Goal: Communication & Community: Answer question/provide support

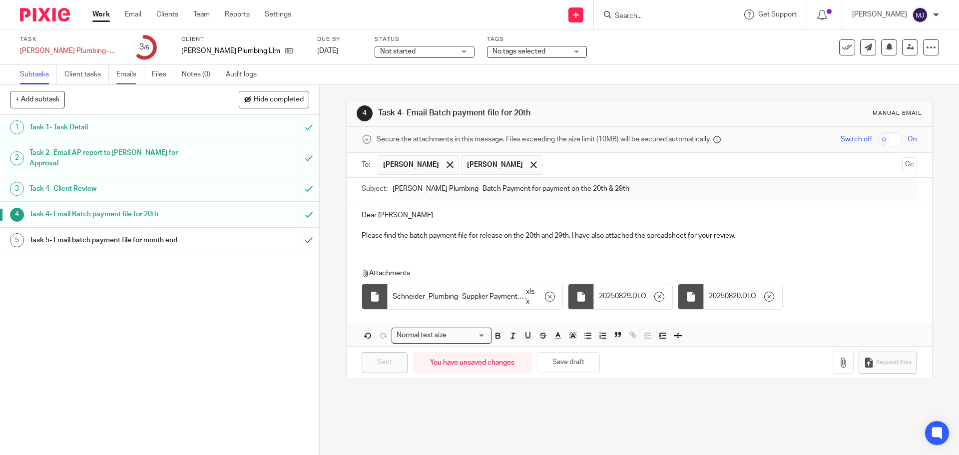
click at [126, 73] on link "Emails" at bounding box center [130, 74] width 28 height 19
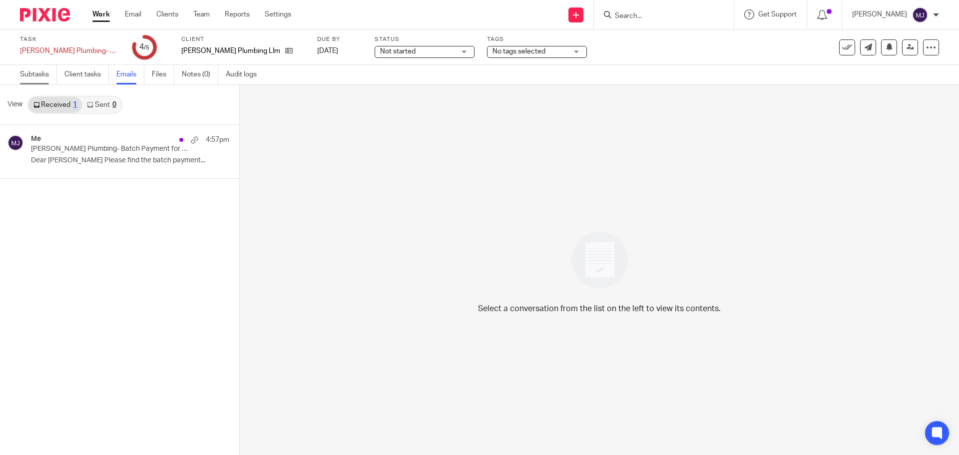
click at [32, 74] on link "Subtasks" at bounding box center [38, 74] width 37 height 19
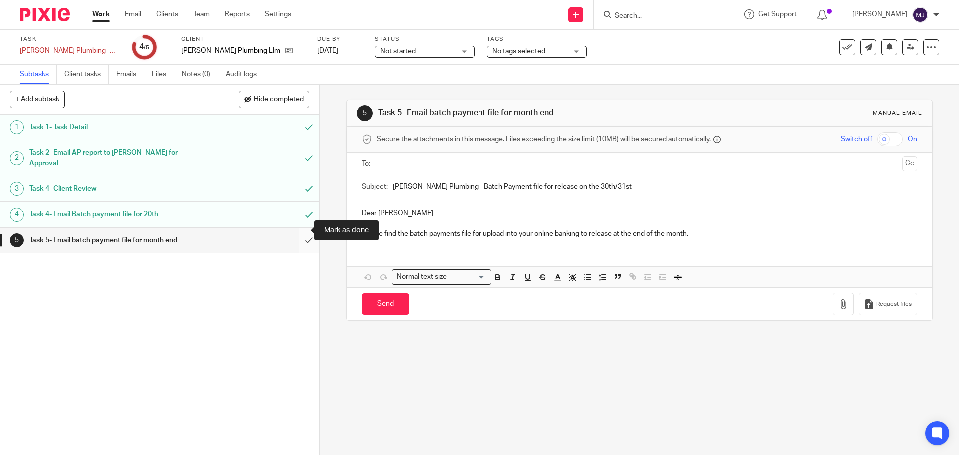
click at [296, 232] on input "submit" at bounding box center [159, 240] width 319 height 25
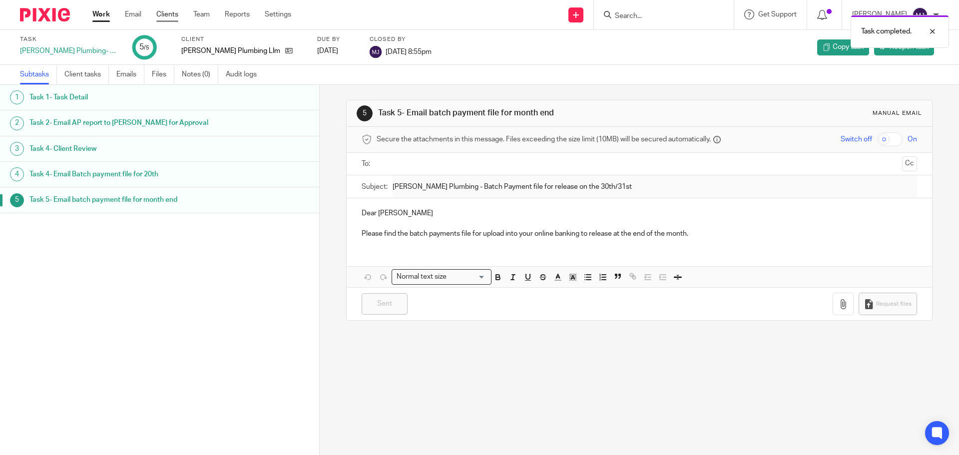
click at [171, 17] on link "Clients" at bounding box center [167, 14] width 22 height 10
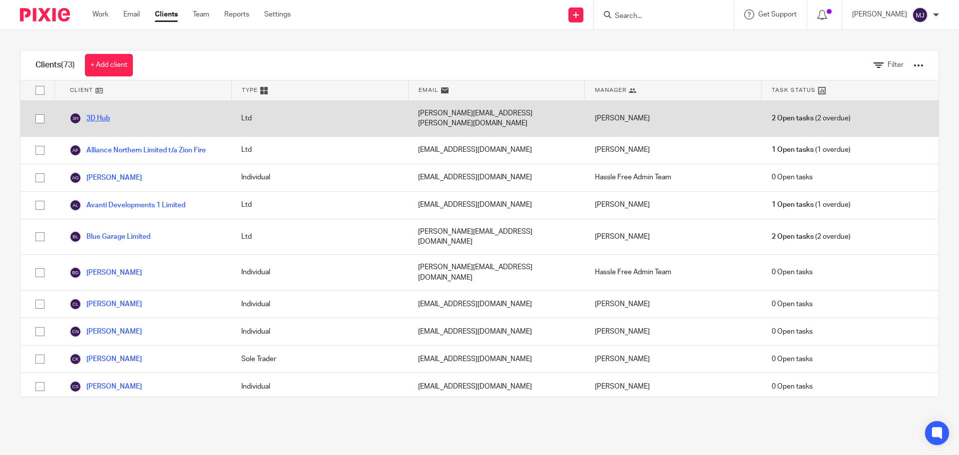
click at [94, 112] on link "3D Hub" at bounding box center [89, 118] width 40 height 12
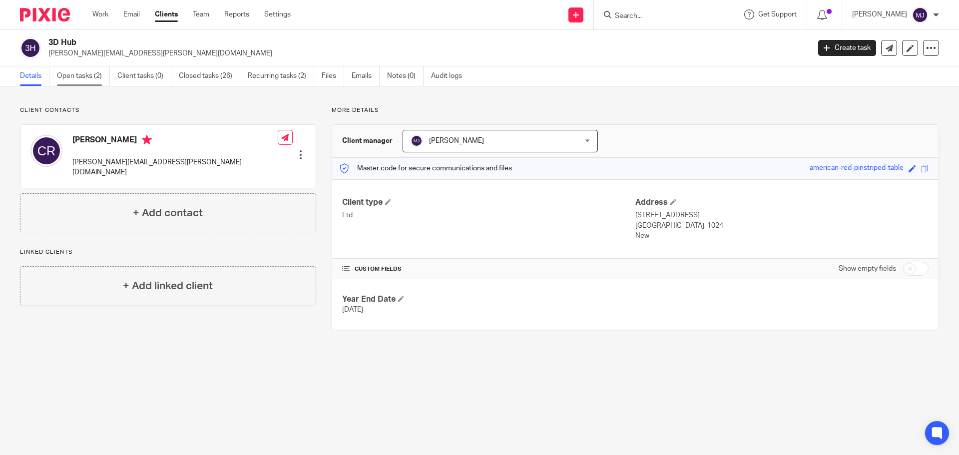
click at [80, 79] on link "Open tasks (2)" at bounding box center [83, 75] width 53 height 19
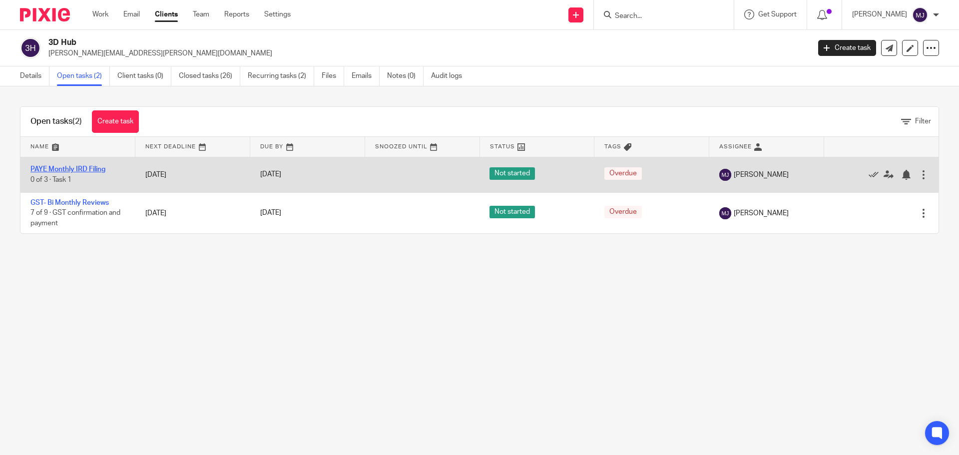
click at [86, 166] on link "PAYE Monthly IRD Filing" at bounding box center [67, 169] width 75 height 7
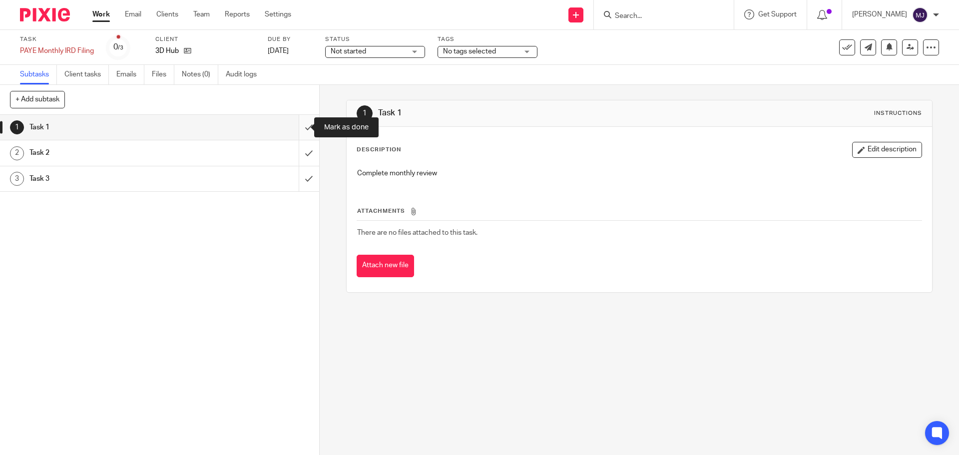
click at [299, 129] on input "submit" at bounding box center [159, 127] width 319 height 25
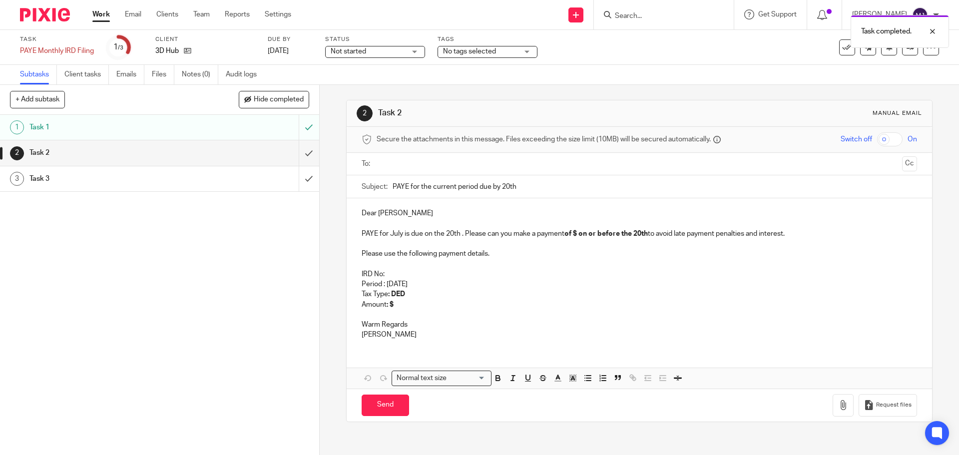
click at [398, 165] on input "text" at bounding box center [639, 163] width 518 height 11
click at [443, 167] on input "text" at bounding box center [665, 164] width 467 height 19
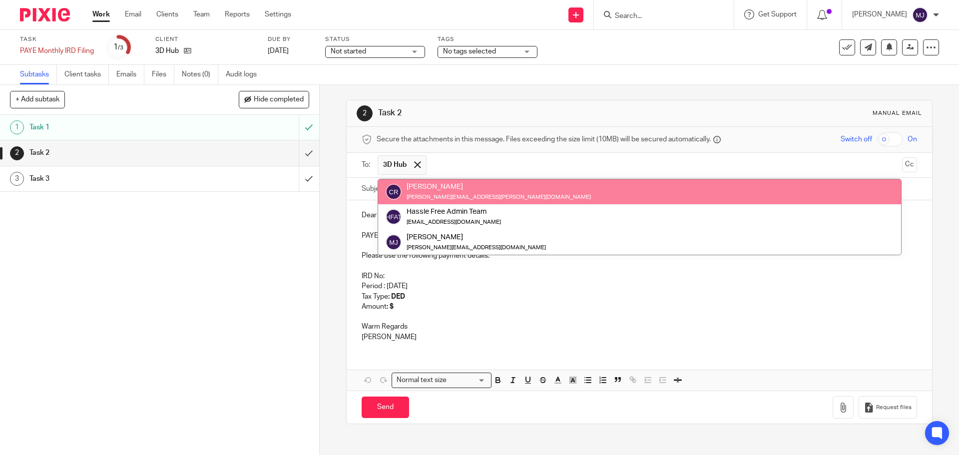
click at [484, 164] on input "text" at bounding box center [665, 164] width 467 height 19
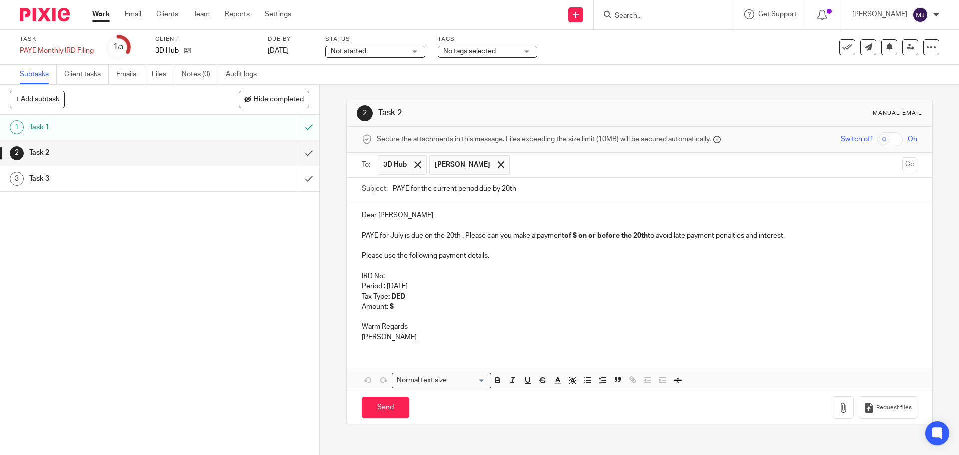
click at [403, 274] on p "IRD No:" at bounding box center [639, 276] width 555 height 10
click at [397, 273] on p "IRD No:" at bounding box center [639, 276] width 555 height 10
click at [409, 308] on p "Amount : $" at bounding box center [639, 307] width 555 height 10
click at [399, 306] on strong ": $ 3926" at bounding box center [399, 306] width 24 height 7
click at [468, 324] on div "Dear Craig PAYE for July is due on the 20th . Please can you make a payment of …" at bounding box center [639, 274] width 585 height 149
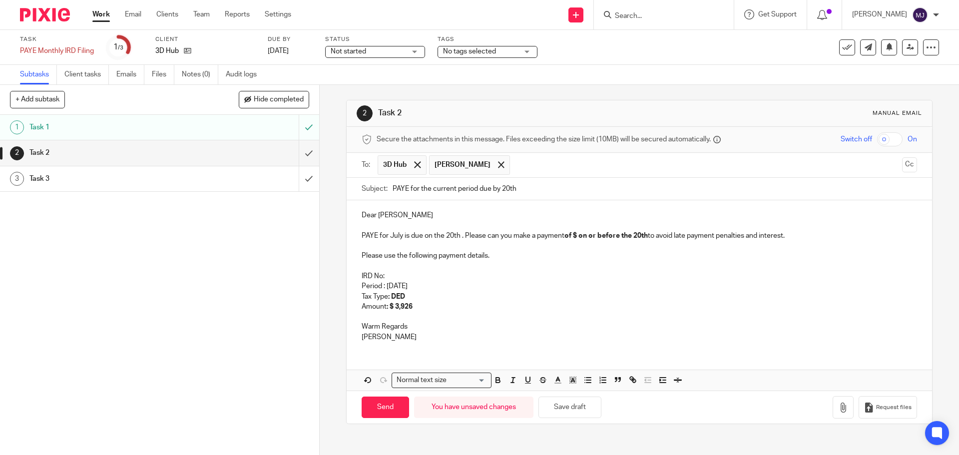
click at [388, 343] on div "Dear Craig PAYE for July is due on the 20th . Please can you make a payment of …" at bounding box center [639, 274] width 585 height 149
drag, startPoint x: 388, startPoint y: 342, endPoint x: 359, endPoint y: 324, distance: 34.5
click at [359, 324] on div "Dear Craig PAYE for July is due on the 20th . Please can you make a payment of …" at bounding box center [639, 274] width 585 height 149
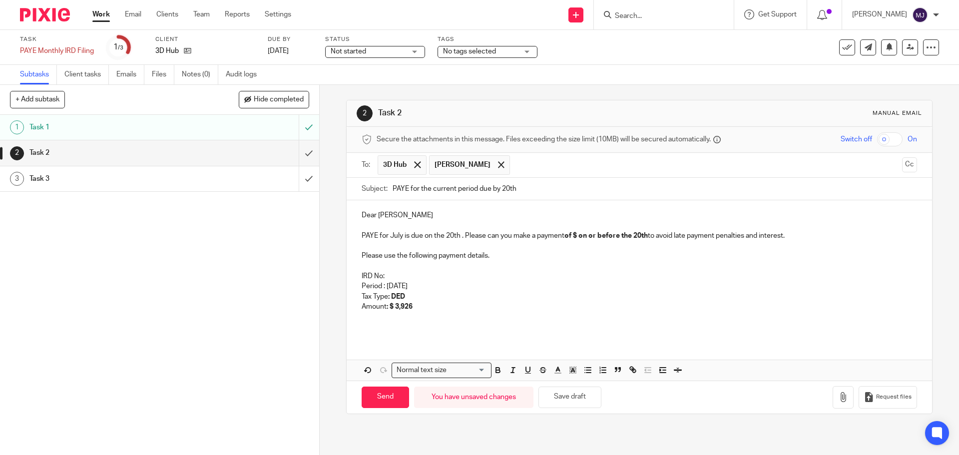
drag, startPoint x: 416, startPoint y: 285, endPoint x: 383, endPoint y: 285, distance: 33.0
click at [383, 285] on p "Period : [DATE]" at bounding box center [639, 286] width 555 height 10
drag, startPoint x: 399, startPoint y: 287, endPoint x: 563, endPoint y: 286, distance: 163.9
click at [563, 286] on p "Period : July 2025" at bounding box center [639, 286] width 555 height 10
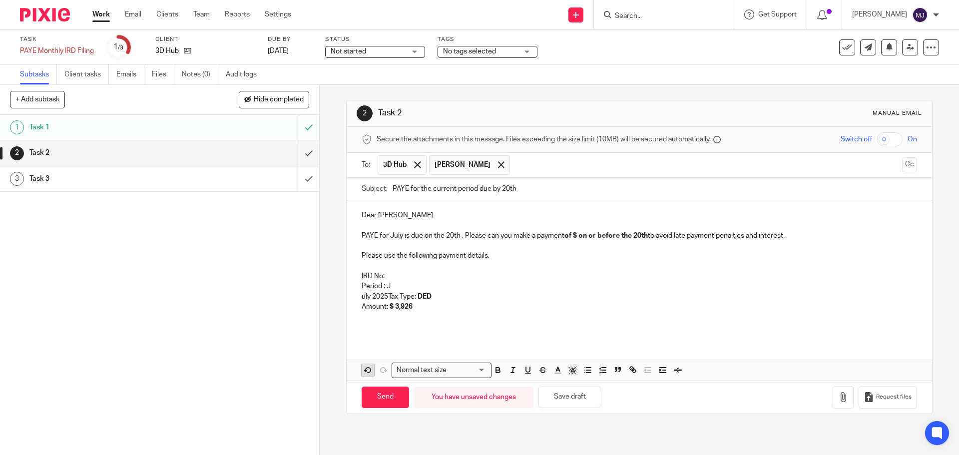
click at [364, 371] on icon "button" at bounding box center [368, 370] width 9 height 9
click at [366, 370] on icon "button" at bounding box center [368, 370] width 9 height 9
click at [484, 286] on p "Period : July 2025" at bounding box center [639, 286] width 555 height 10
drag, startPoint x: 385, startPoint y: 286, endPoint x: 413, endPoint y: 286, distance: 28.5
click at [413, 286] on p "Period : July 2025" at bounding box center [639, 286] width 555 height 10
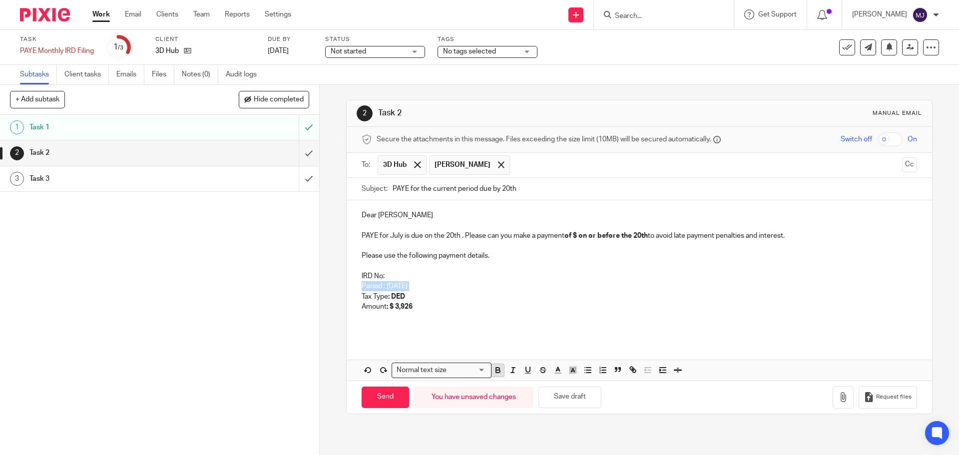
click at [497, 370] on icon "button" at bounding box center [497, 369] width 3 height 2
click at [391, 275] on p "IRD No:" at bounding box center [639, 276] width 555 height 10
click at [580, 235] on strong "of $ on or before the 20th" at bounding box center [606, 235] width 83 height 7
click at [388, 275] on p "IRD No:" at bounding box center [639, 276] width 555 height 10
drag, startPoint x: 427, startPoint y: 275, endPoint x: 385, endPoint y: 275, distance: 42.5
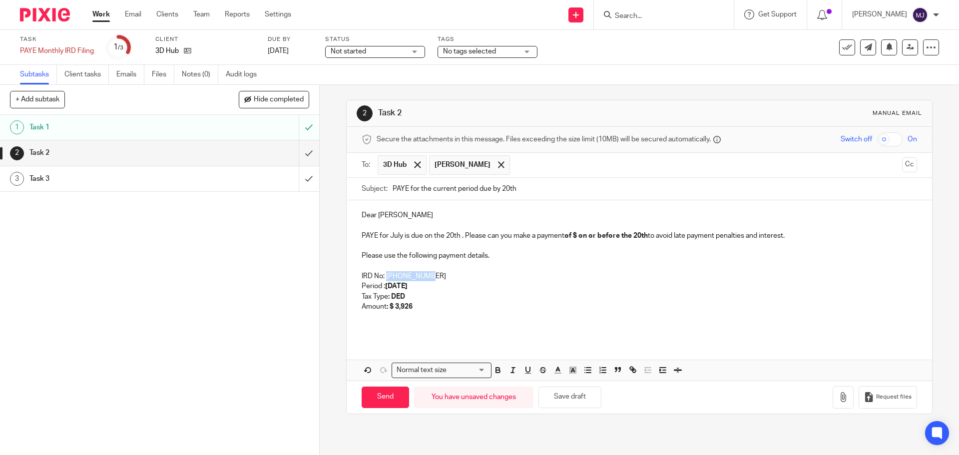
click at [385, 275] on p "IRD No: 096-704-712" at bounding box center [639, 276] width 555 height 10
click at [496, 371] on icon "button" at bounding box center [498, 371] width 4 height 2
click at [505, 325] on p at bounding box center [639, 327] width 555 height 10
click at [419, 306] on p "Amount : $ 3,926" at bounding box center [639, 307] width 555 height 10
click at [459, 296] on p "Tax Type : DED" at bounding box center [639, 297] width 555 height 10
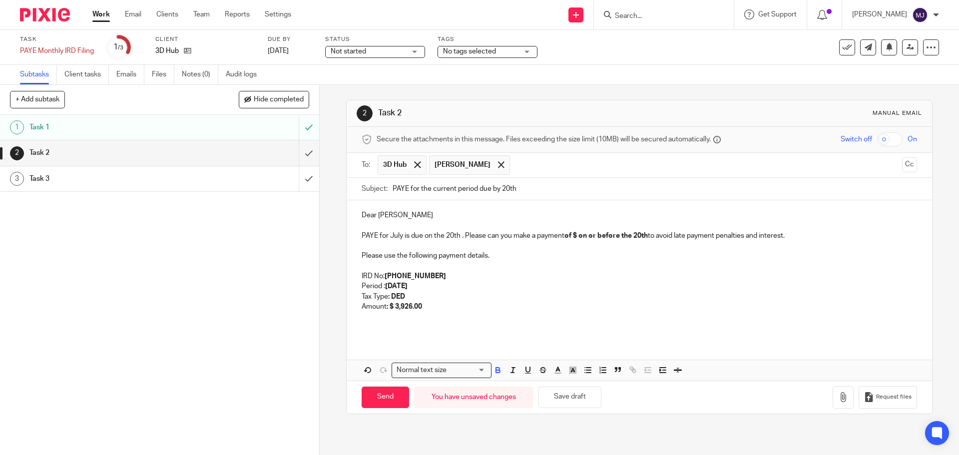
click at [576, 233] on strong "of $ on or before the 20th" at bounding box center [606, 235] width 83 height 7
click at [388, 397] on input "Send" at bounding box center [385, 397] width 47 height 21
type input "Sent"
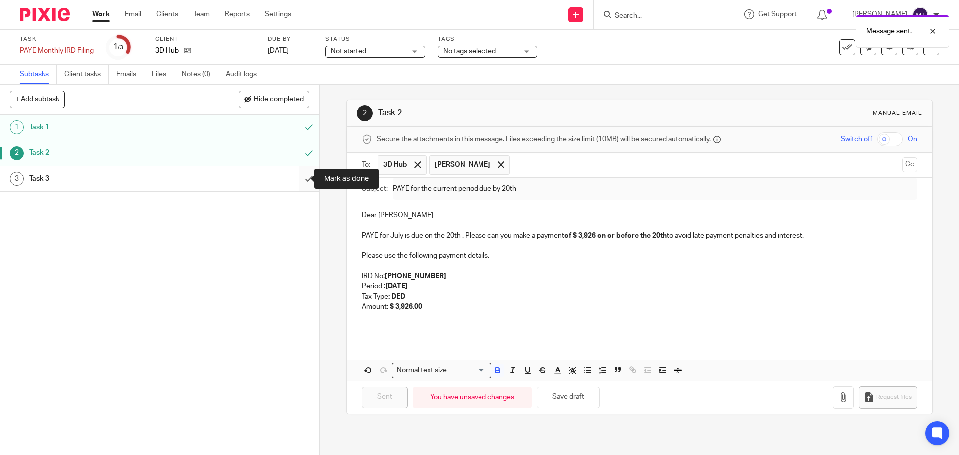
click at [296, 180] on input "submit" at bounding box center [159, 178] width 319 height 25
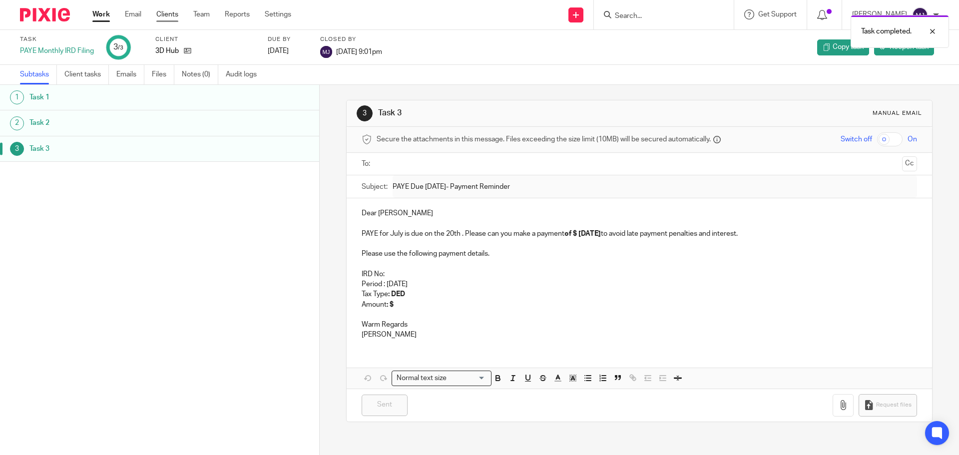
click at [167, 15] on link "Clients" at bounding box center [167, 14] width 22 height 10
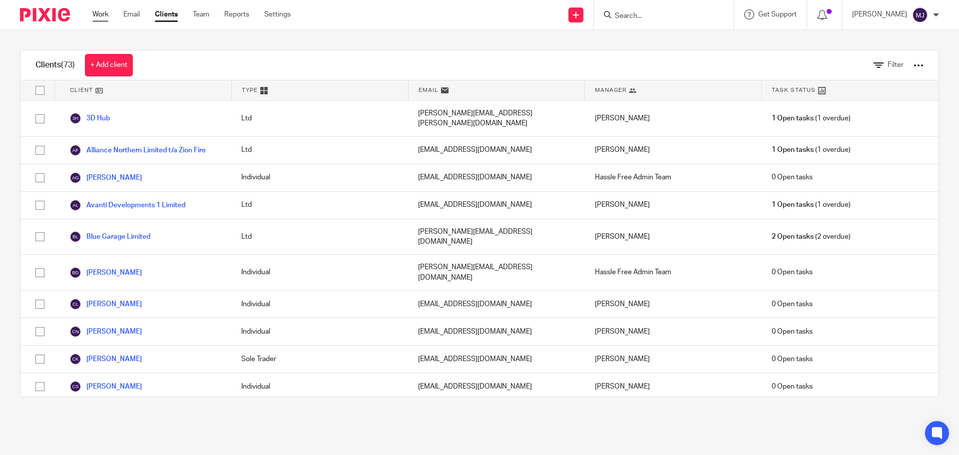
click at [98, 15] on link "Work" at bounding box center [100, 14] width 16 height 10
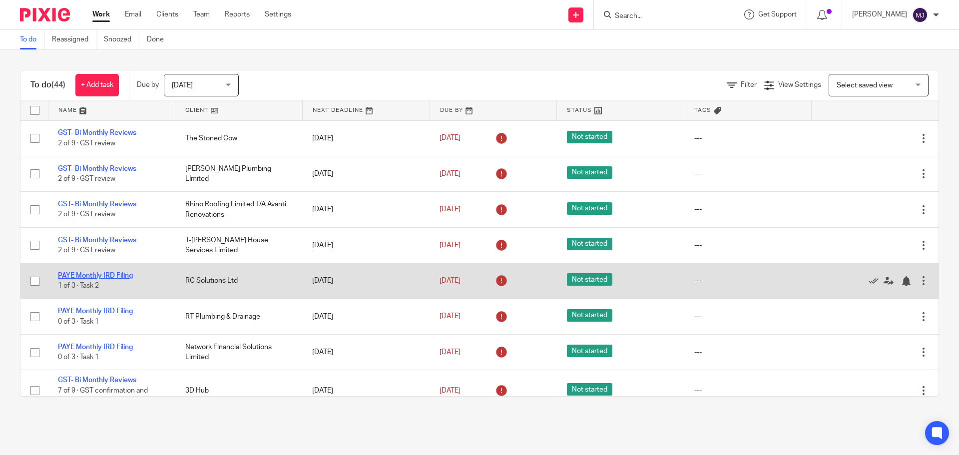
click at [102, 275] on link "PAYE Monthly IRD Filing" at bounding box center [95, 275] width 75 height 7
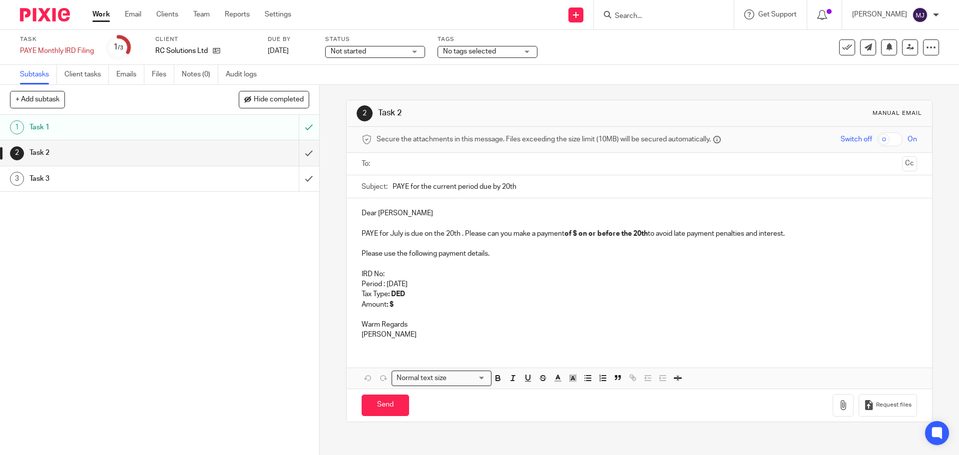
click at [397, 161] on input "text" at bounding box center [639, 163] width 518 height 11
click at [467, 166] on input "text" at bounding box center [681, 164] width 434 height 19
click at [577, 236] on strong "of $ on or before the 20th" at bounding box center [606, 235] width 83 height 7
click at [578, 236] on strong "of $ on or before the 20th" at bounding box center [606, 235] width 83 height 7
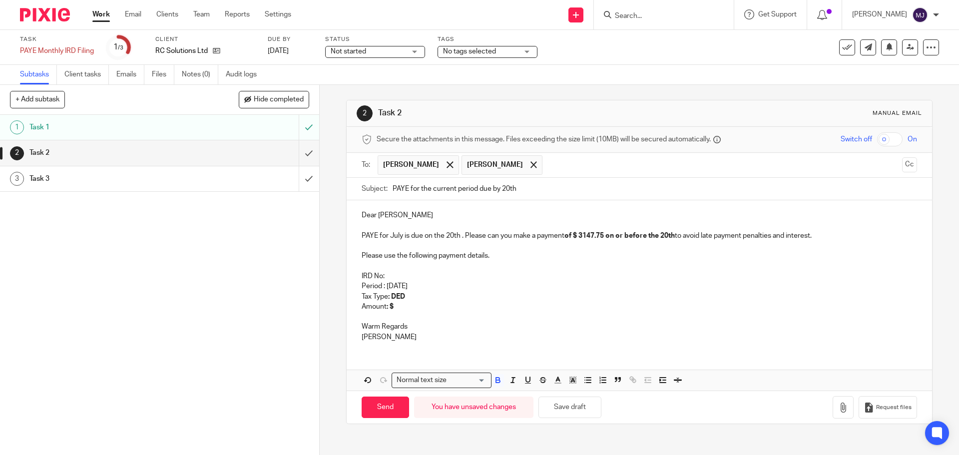
click at [399, 273] on p "IRD No:" at bounding box center [639, 276] width 555 height 10
click at [401, 276] on p "IRD No:" at bounding box center [639, 276] width 555 height 10
drag, startPoint x: 429, startPoint y: 276, endPoint x: 385, endPoint y: 274, distance: 44.0
click at [385, 274] on p "IRD No: 140-091-502" at bounding box center [639, 276] width 555 height 10
click at [499, 382] on icon "button" at bounding box center [498, 380] width 9 height 9
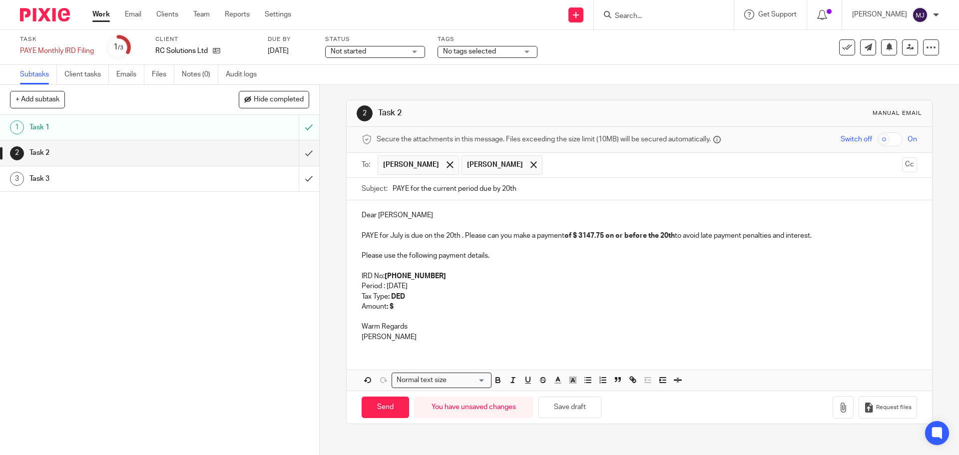
drag, startPoint x: 415, startPoint y: 286, endPoint x: 384, endPoint y: 286, distance: 31.0
click at [384, 286] on p "Period : July 2025" at bounding box center [639, 286] width 555 height 10
click at [495, 379] on icon "button" at bounding box center [498, 380] width 9 height 9
click at [402, 306] on p "Amount : $" at bounding box center [639, 307] width 555 height 10
click at [417, 302] on p "Amount : $" at bounding box center [639, 307] width 555 height 10
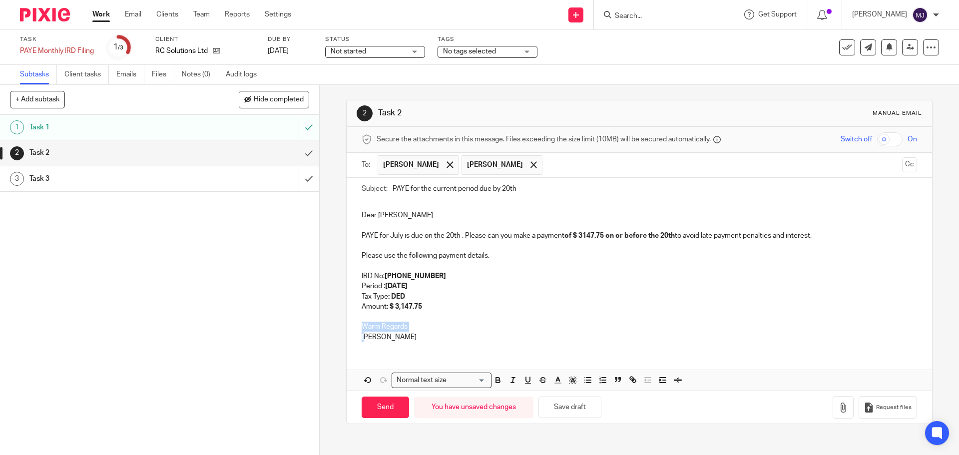
drag, startPoint x: 365, startPoint y: 346, endPoint x: 360, endPoint y: 318, distance: 28.4
click at [360, 318] on div "Dear Jaco PAYE for July is due on the 20th . Please can you make a payment of $…" at bounding box center [639, 274] width 585 height 149
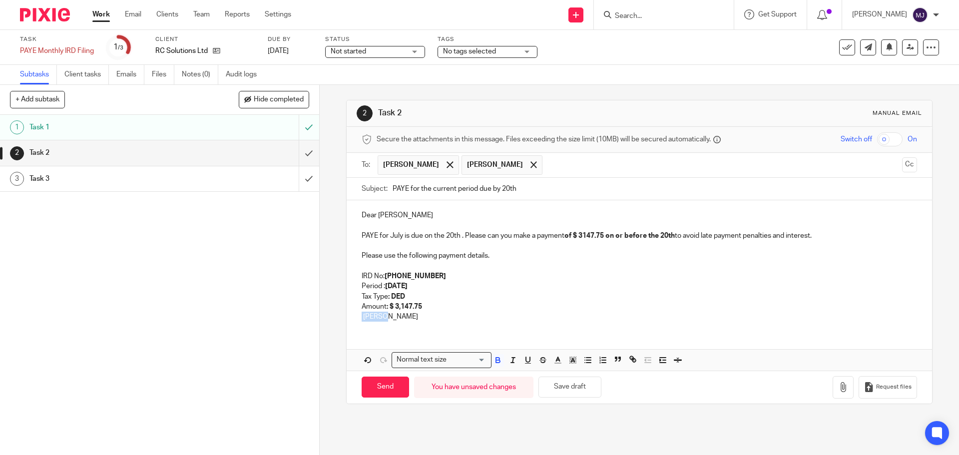
drag, startPoint x: 384, startPoint y: 316, endPoint x: 359, endPoint y: 318, distance: 25.0
click at [362, 318] on p "elanie" at bounding box center [639, 317] width 555 height 10
click at [384, 389] on input "Send" at bounding box center [385, 387] width 47 height 21
type input "Sent"
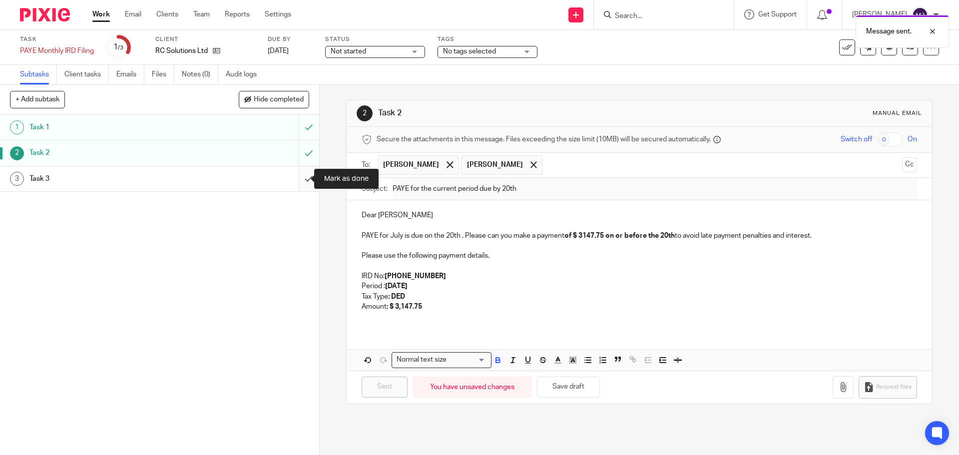
click at [298, 178] on input "submit" at bounding box center [159, 178] width 319 height 25
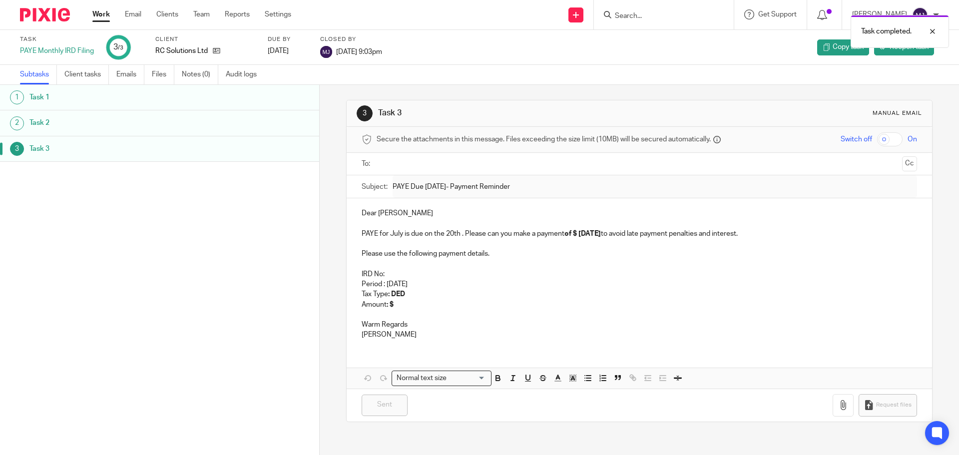
click at [106, 17] on link "Work" at bounding box center [100, 14] width 17 height 10
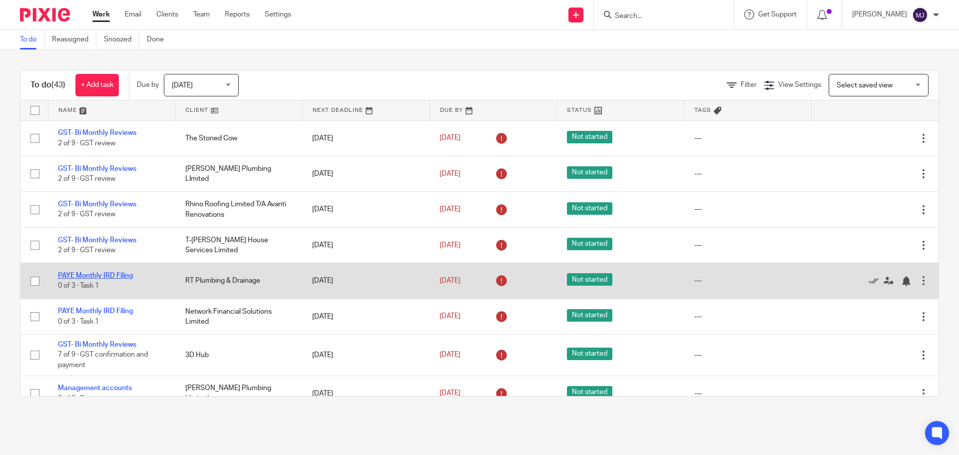
click at [101, 275] on link "PAYE Monthly IRD Filing" at bounding box center [95, 275] width 75 height 7
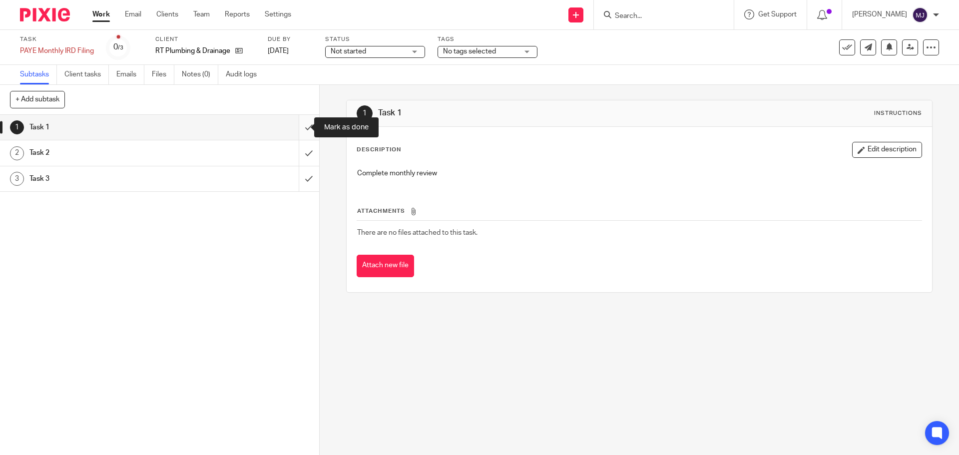
click at [298, 128] on input "submit" at bounding box center [159, 127] width 319 height 25
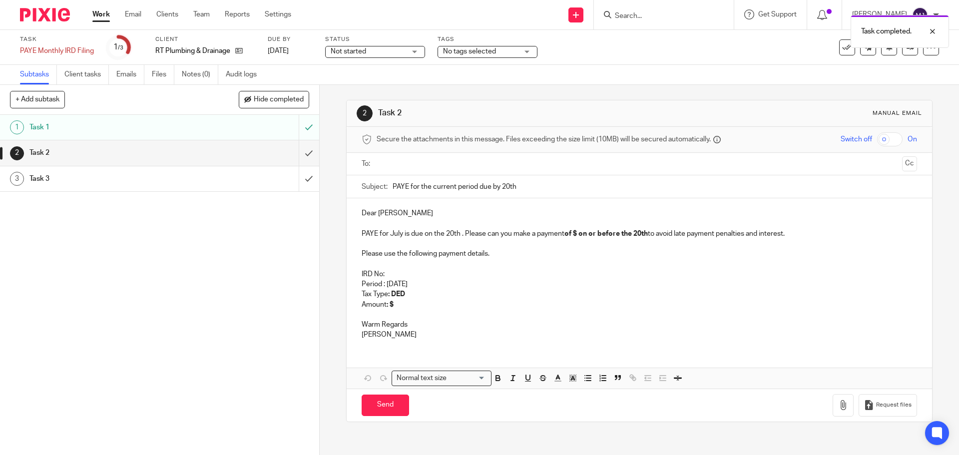
click at [390, 161] on input "text" at bounding box center [639, 163] width 518 height 11
click at [513, 167] on input "text" at bounding box center [692, 164] width 412 height 19
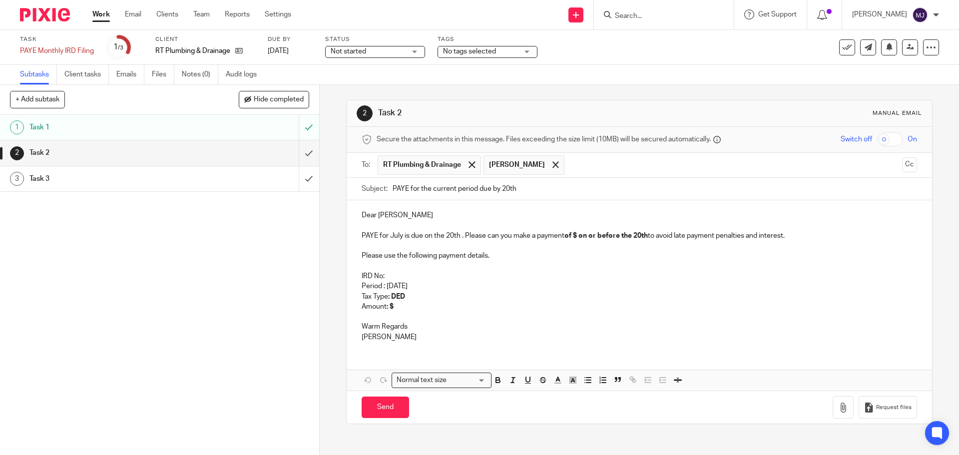
click at [535, 256] on p "Please use the following payment details." at bounding box center [639, 256] width 555 height 10
click at [395, 275] on p "IRD No:" at bounding box center [639, 276] width 555 height 10
click at [400, 306] on p "Amount : $" at bounding box center [639, 307] width 555 height 10
drag, startPoint x: 417, startPoint y: 286, endPoint x: 384, endPoint y: 284, distance: 32.5
click at [384, 284] on p "Period : [DATE]" at bounding box center [639, 286] width 555 height 10
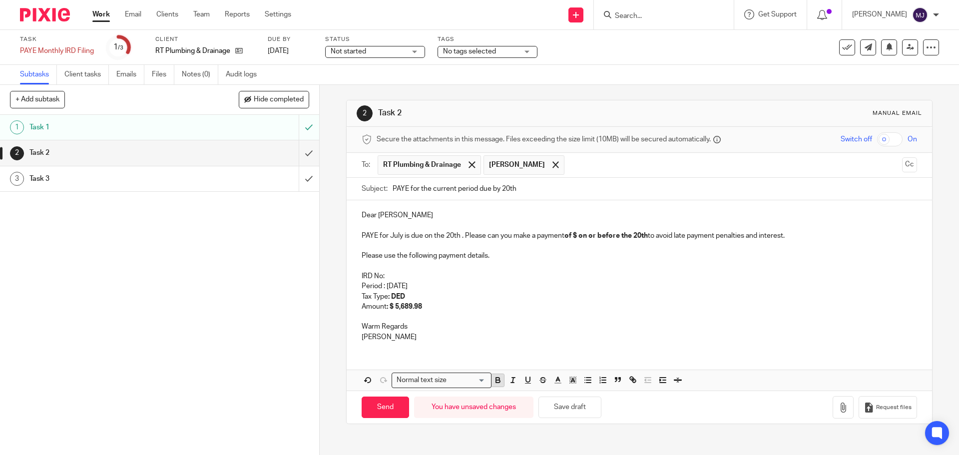
click at [497, 382] on icon "button" at bounding box center [498, 382] width 4 height 2
click at [398, 275] on p "IRD No:" at bounding box center [639, 276] width 555 height 10
click at [579, 234] on strong "of $ on or before the 20th" at bounding box center [606, 235] width 83 height 7
click at [395, 276] on p "IRD No:" at bounding box center [639, 276] width 555 height 10
click at [392, 275] on p "IRD No:" at bounding box center [639, 276] width 555 height 10
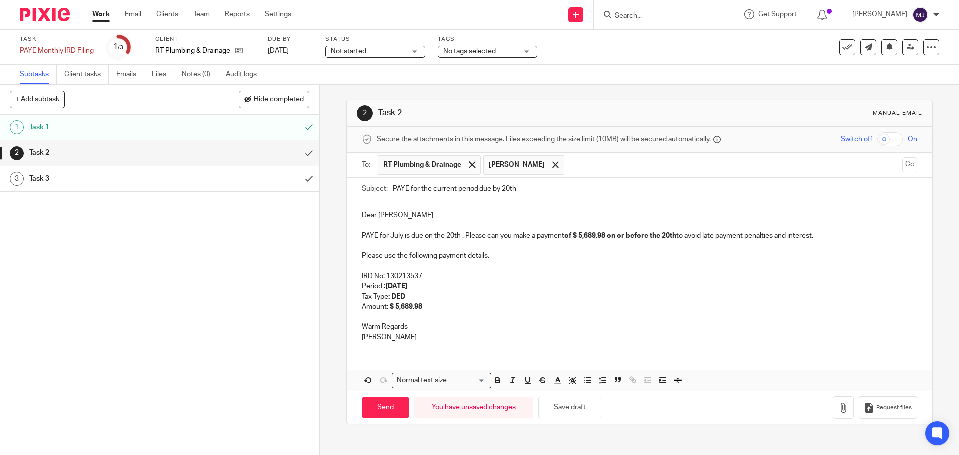
click at [397, 276] on p "IRD No: 130213537" at bounding box center [639, 276] width 555 height 10
click at [410, 274] on p "IRD No: 130-213537" at bounding box center [639, 276] width 555 height 10
drag, startPoint x: 427, startPoint y: 277, endPoint x: 385, endPoint y: 275, distance: 41.5
click at [385, 275] on p "IRD No: 130-213-537" at bounding box center [639, 276] width 555 height 10
click at [499, 384] on icon "button" at bounding box center [498, 380] width 9 height 9
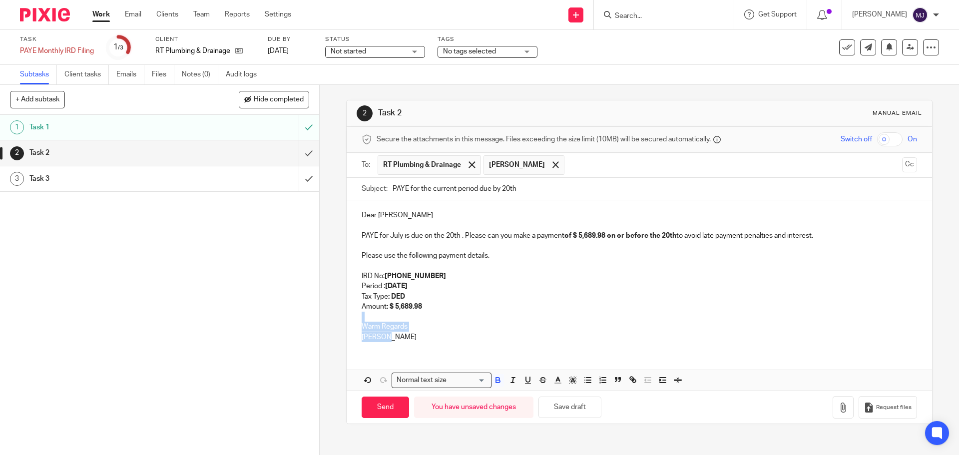
drag, startPoint x: 359, startPoint y: 318, endPoint x: 389, endPoint y: 341, distance: 37.8
click at [389, 341] on div "Dear Robin PAYE for July is due on the 20th . Please can you make a payment of …" at bounding box center [639, 274] width 585 height 149
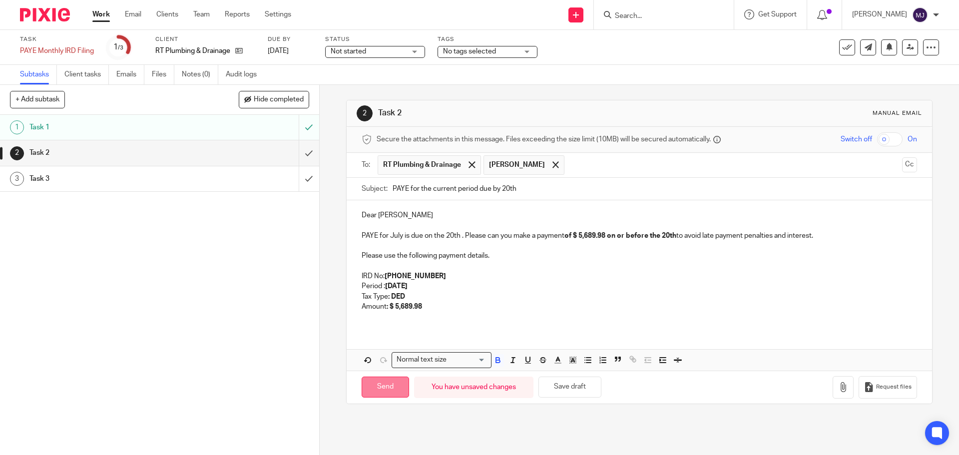
click at [388, 385] on input "Send" at bounding box center [385, 387] width 47 height 21
type input "Sent"
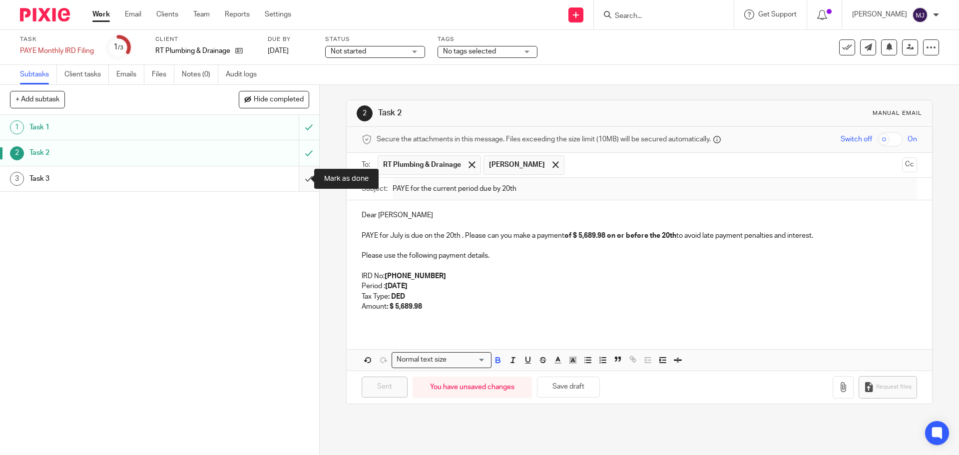
click at [300, 173] on input "submit" at bounding box center [159, 178] width 319 height 25
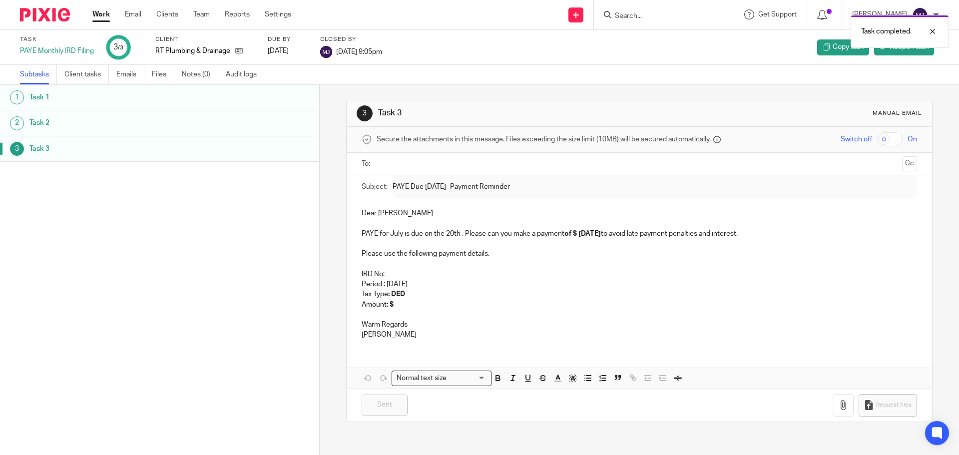
click at [101, 15] on link "Work" at bounding box center [100, 14] width 17 height 10
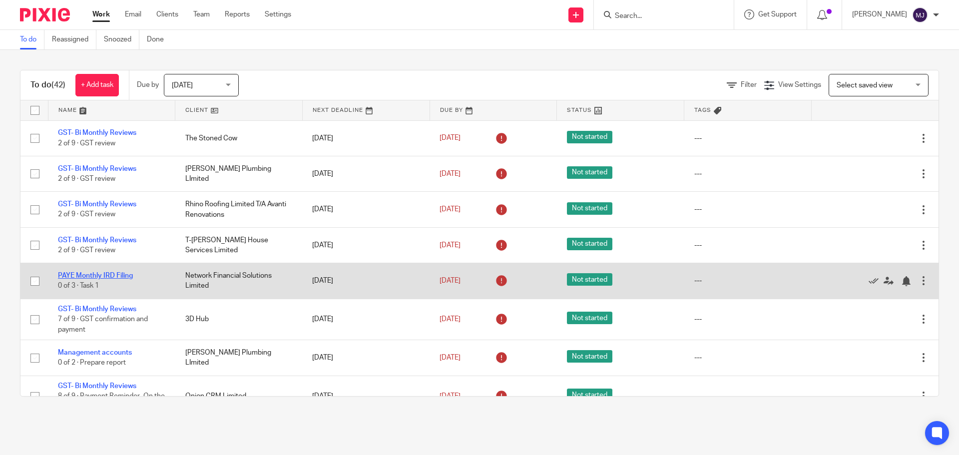
click at [108, 274] on link "PAYE Monthly IRD Filing" at bounding box center [95, 275] width 75 height 7
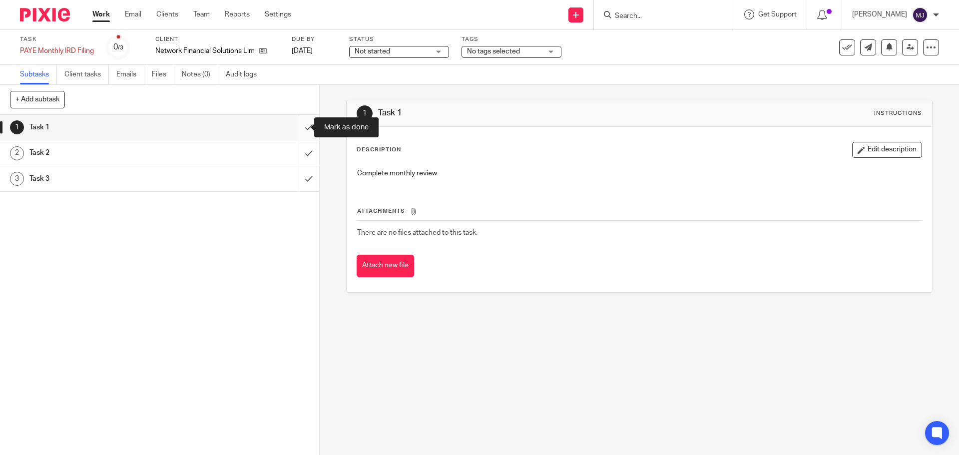
click at [300, 127] on input "submit" at bounding box center [159, 127] width 319 height 25
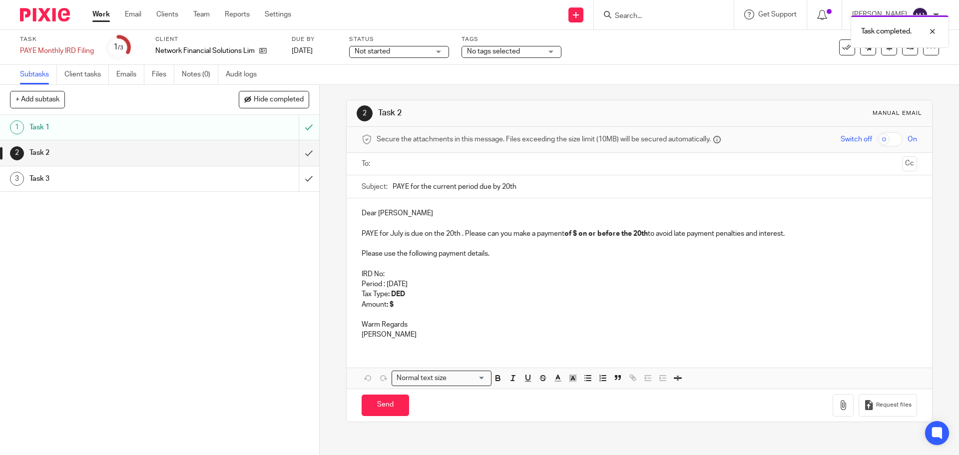
click at [387, 162] on input "text" at bounding box center [639, 163] width 518 height 11
click at [499, 166] on input "text" at bounding box center [681, 164] width 434 height 19
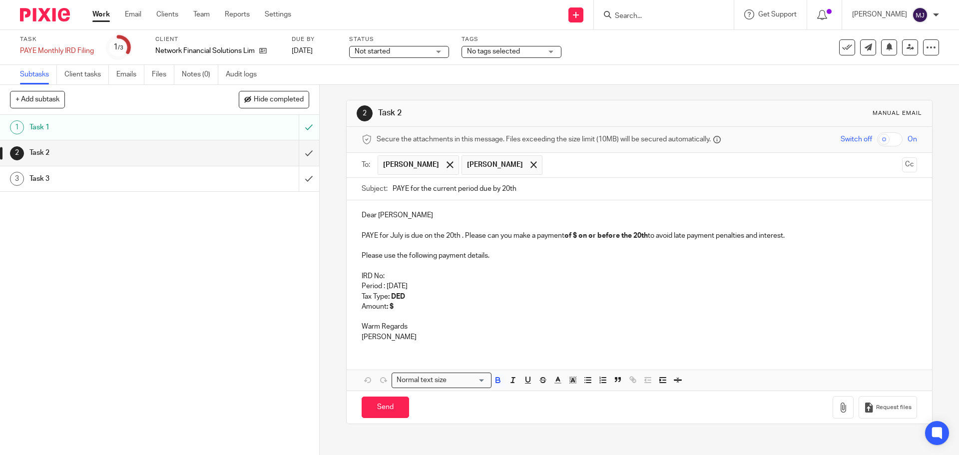
click at [577, 237] on strong "of $ on or before the 20th" at bounding box center [606, 235] width 83 height 7
click at [585, 234] on strong "of $ 3221.72 on or before the 20th" at bounding box center [620, 235] width 110 height 7
click at [582, 233] on strong "of $ 3221.72 on or before the 20th" at bounding box center [620, 235] width 110 height 7
click at [399, 273] on p "IRD No:" at bounding box center [639, 276] width 555 height 10
click at [396, 275] on p "IRD No:" at bounding box center [639, 276] width 555 height 10
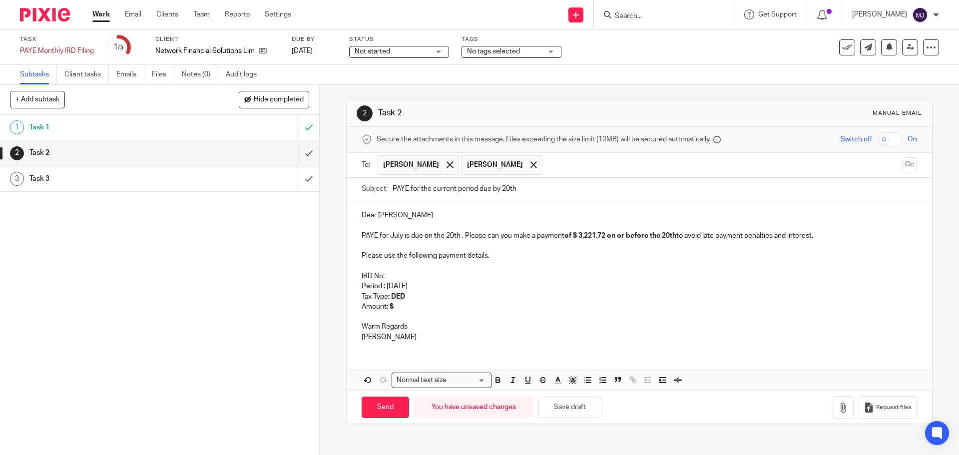
click at [390, 274] on p "IRD No:" at bounding box center [639, 276] width 555 height 10
drag, startPoint x: 431, startPoint y: 274, endPoint x: 385, endPoint y: 275, distance: 46.5
click at [385, 275] on p "IRD No: 109-805-173" at bounding box center [639, 276] width 555 height 10
click at [494, 380] on icon "button" at bounding box center [498, 380] width 9 height 9
drag, startPoint x: 416, startPoint y: 285, endPoint x: 386, endPoint y: 284, distance: 29.5
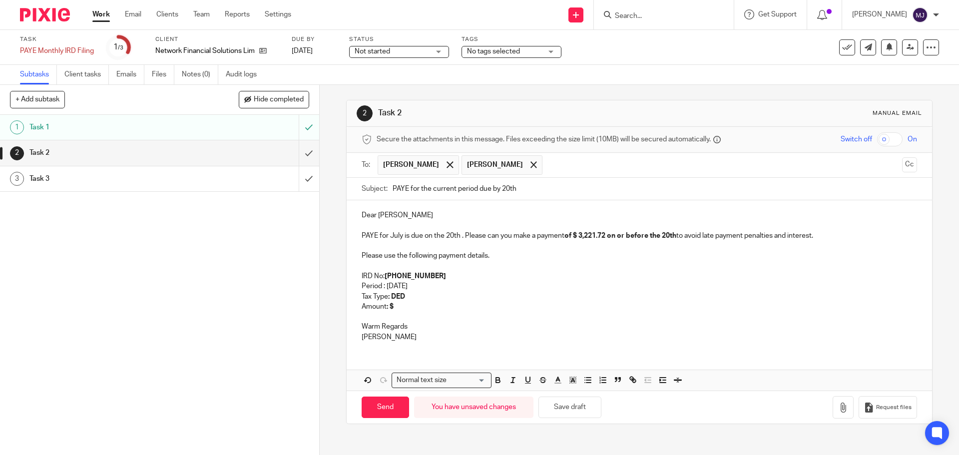
click at [386, 284] on p "Period : July 2025" at bounding box center [639, 286] width 555 height 10
click at [494, 380] on icon "button" at bounding box center [498, 380] width 9 height 9
click at [406, 304] on p "Amount : $" at bounding box center [639, 307] width 555 height 10
drag, startPoint x: 365, startPoint y: 352, endPoint x: 357, endPoint y: 321, distance: 32.0
click at [357, 321] on div "Dear Eugene PAYE for July is due on the 20th . Please can you make a payment of…" at bounding box center [639, 295] width 585 height 190
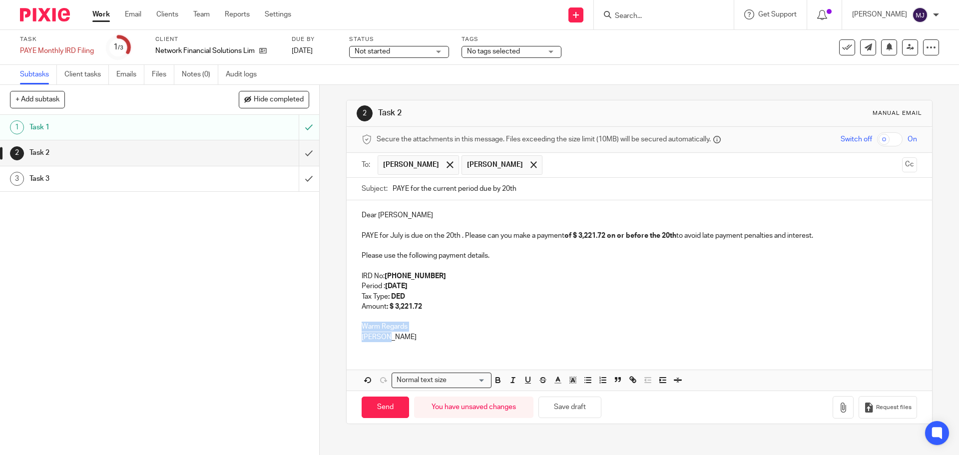
drag, startPoint x: 362, startPoint y: 319, endPoint x: 387, endPoint y: 350, distance: 40.2
click at [387, 350] on div "Dear Eugene PAYE for July is due on the 20th . Please can you make a payment of…" at bounding box center [639, 295] width 585 height 190
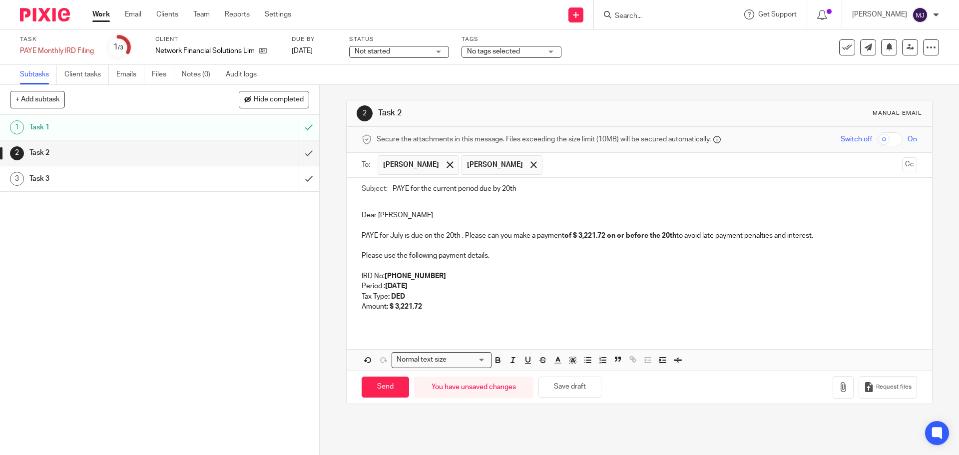
click at [681, 238] on p "PAYE for July is due on the 20th . Please can you make a payment of $ 3,221.72 …" at bounding box center [639, 236] width 555 height 10
click at [385, 387] on input "Send" at bounding box center [385, 387] width 47 height 21
type input "Sent"
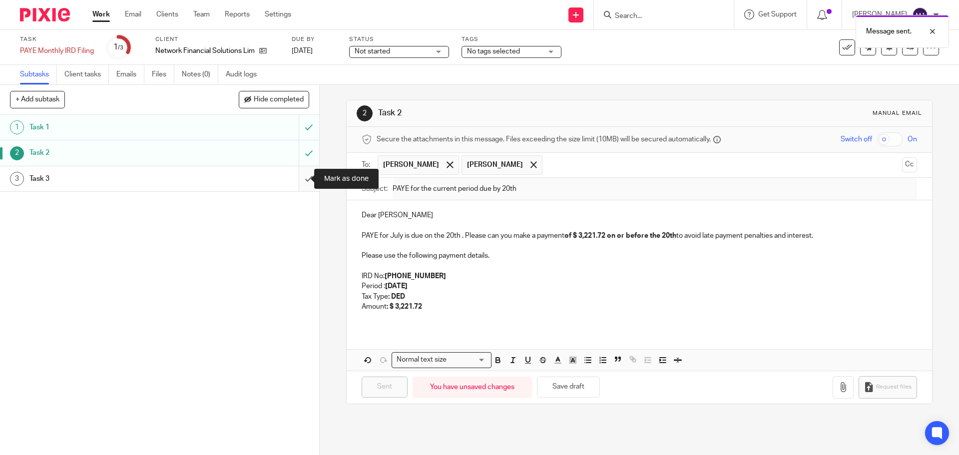
click at [304, 179] on input "submit" at bounding box center [159, 178] width 319 height 25
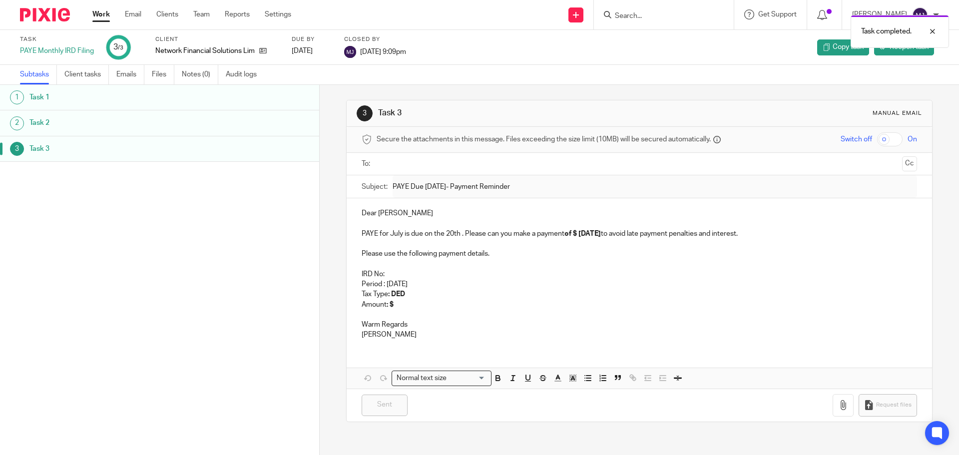
click at [104, 13] on link "Work" at bounding box center [100, 14] width 17 height 10
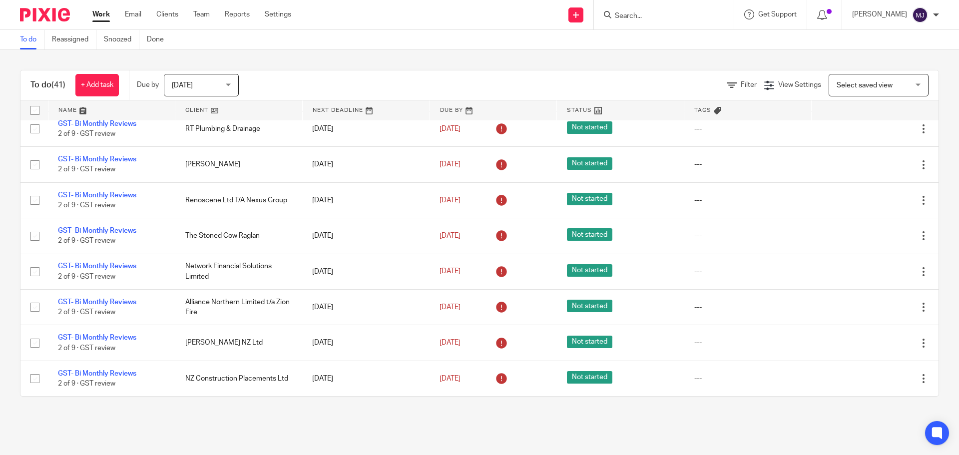
scroll to position [500, 0]
